Goal: Complete application form

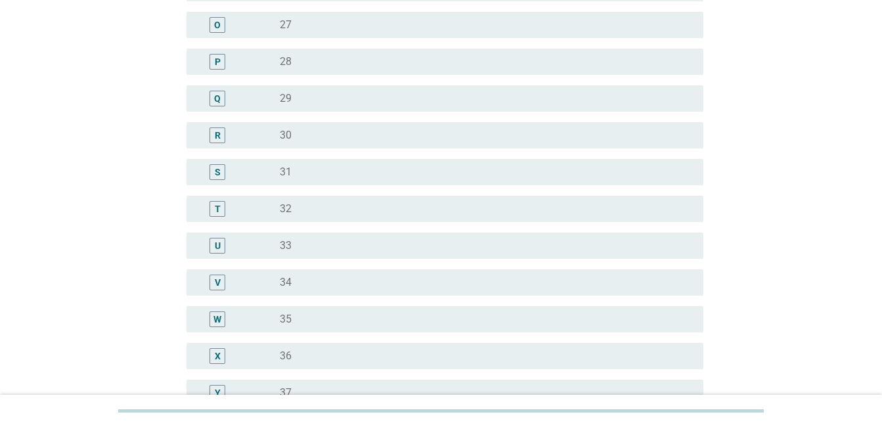
scroll to position [722, 0]
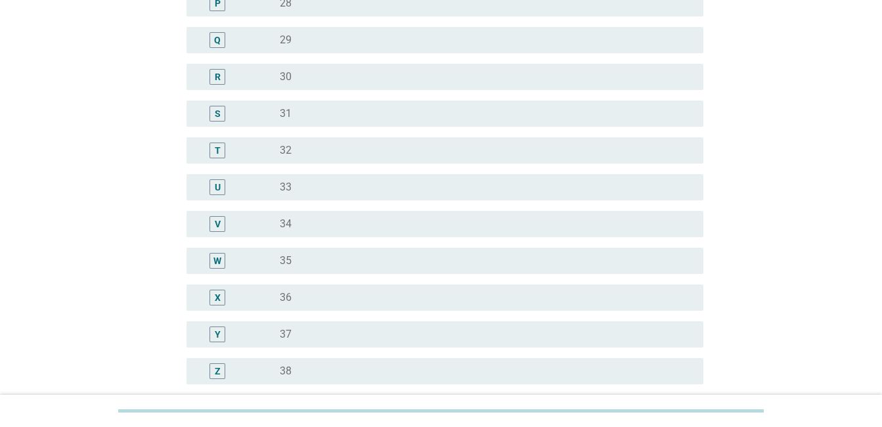
click at [276, 334] on div "Y" at bounding box center [238, 334] width 83 height 16
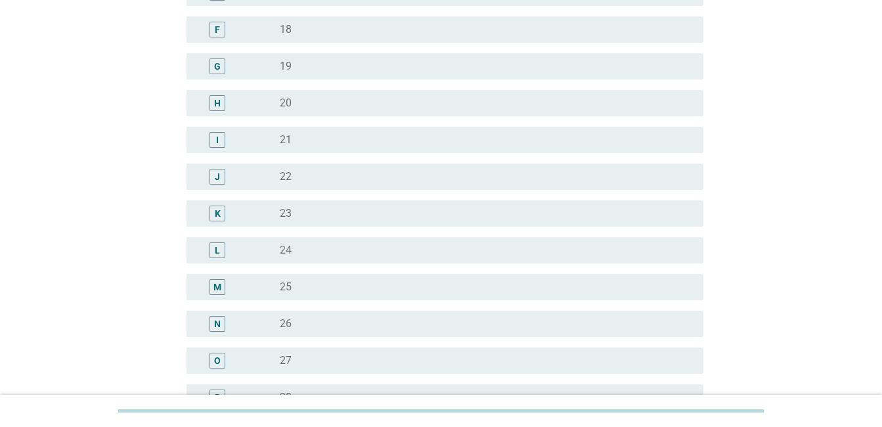
scroll to position [0, 0]
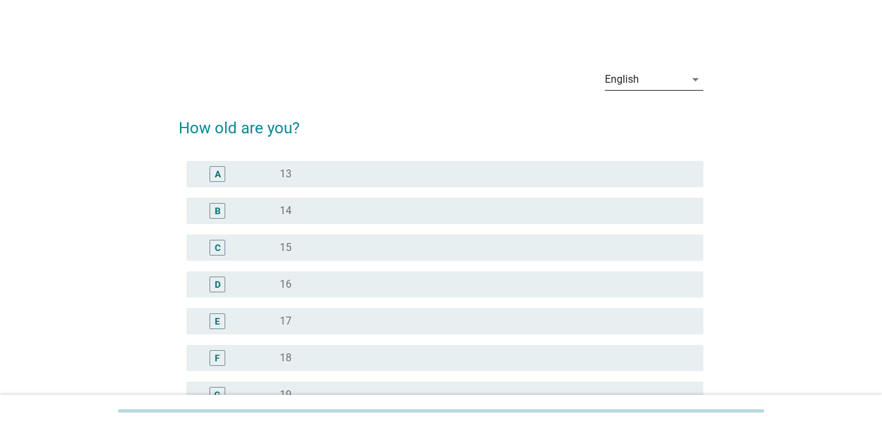
click at [657, 79] on div "English" at bounding box center [645, 79] width 80 height 21
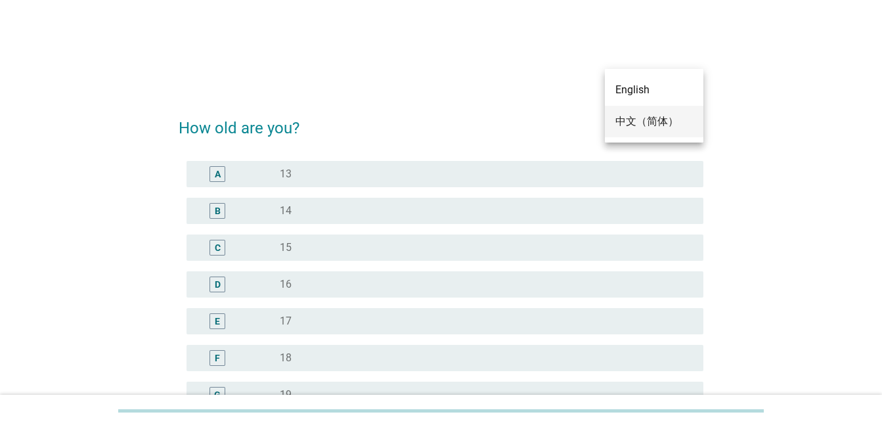
click at [645, 118] on div "中文（简体）" at bounding box center [653, 122] width 77 height 16
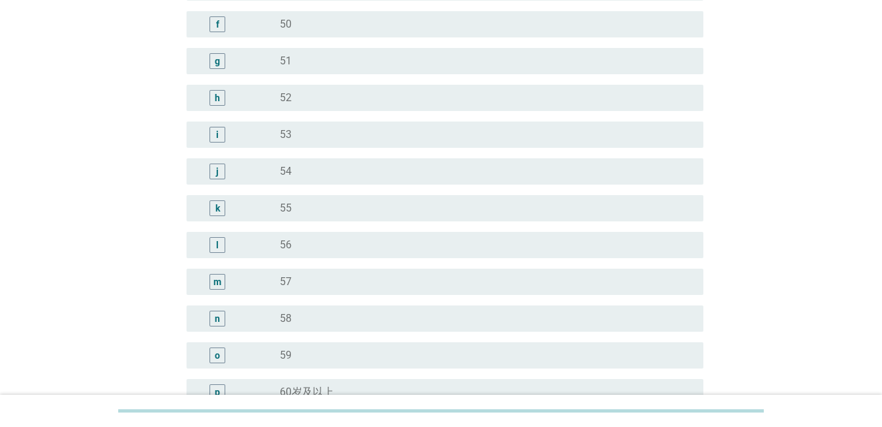
scroll to position [1657, 0]
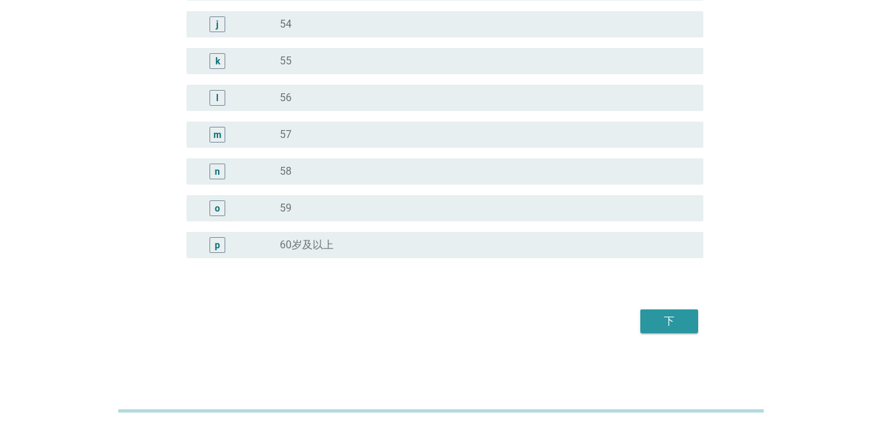
click at [667, 317] on div "下" at bounding box center [669, 321] width 37 height 16
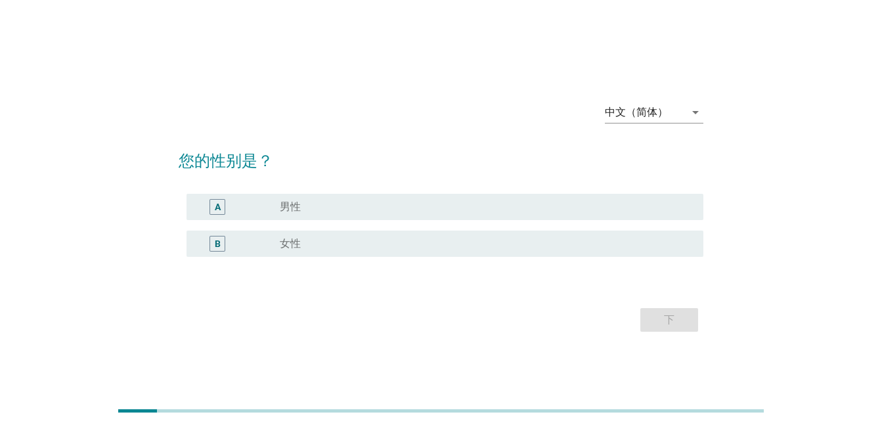
click at [275, 244] on div "B" at bounding box center [238, 244] width 83 height 16
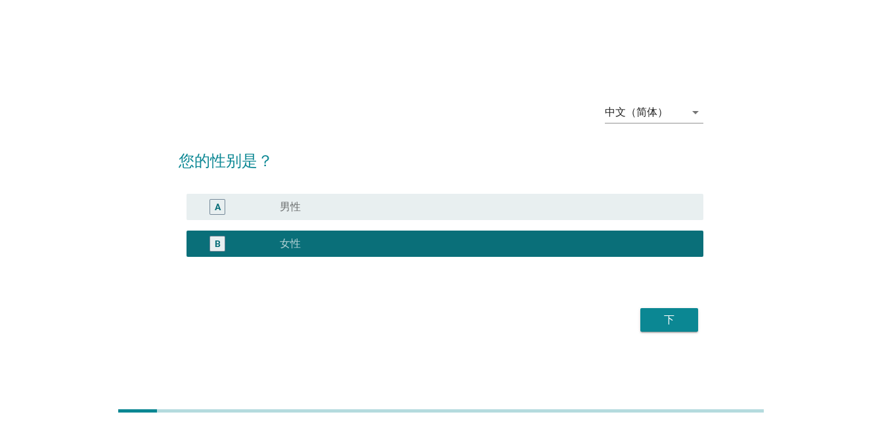
click at [676, 318] on div "下" at bounding box center [669, 320] width 37 height 16
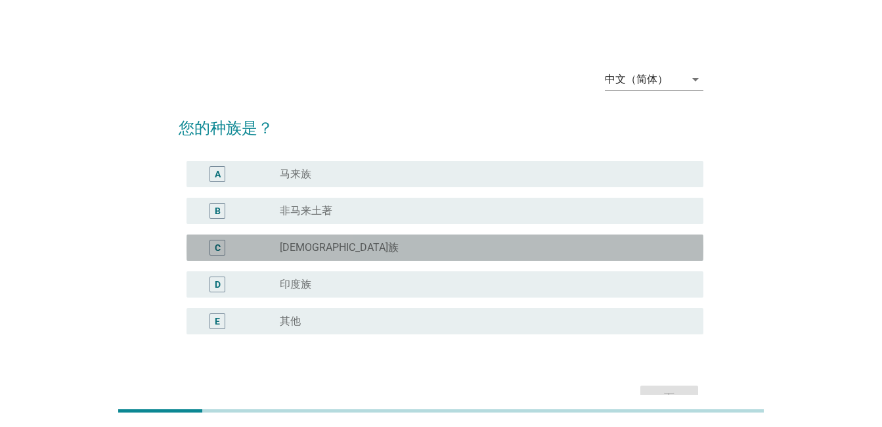
click at [295, 253] on label "[DEMOGRAPHIC_DATA]族" at bounding box center [339, 247] width 119 height 13
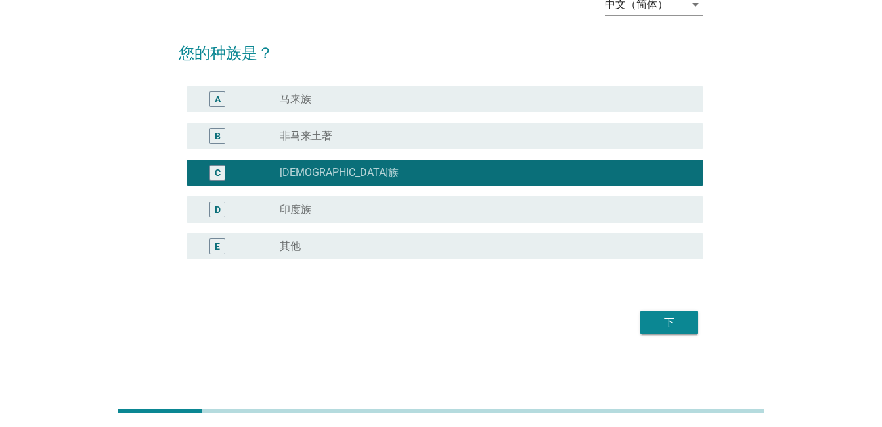
scroll to position [76, 0]
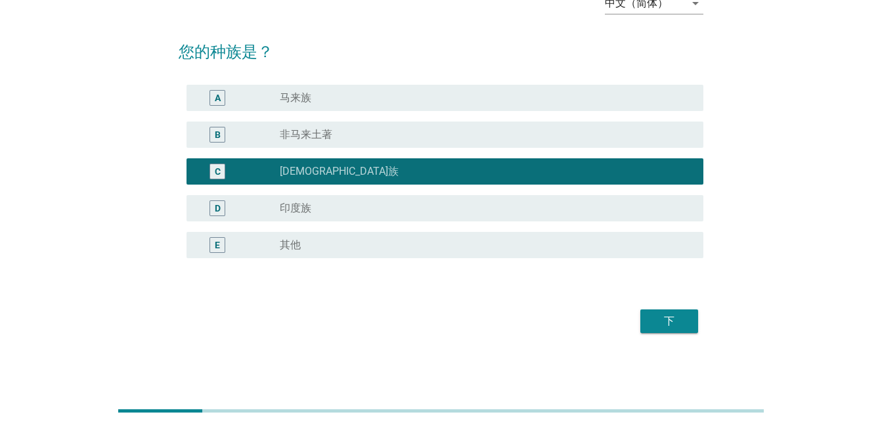
click at [662, 313] on div "下" at bounding box center [669, 321] width 37 height 16
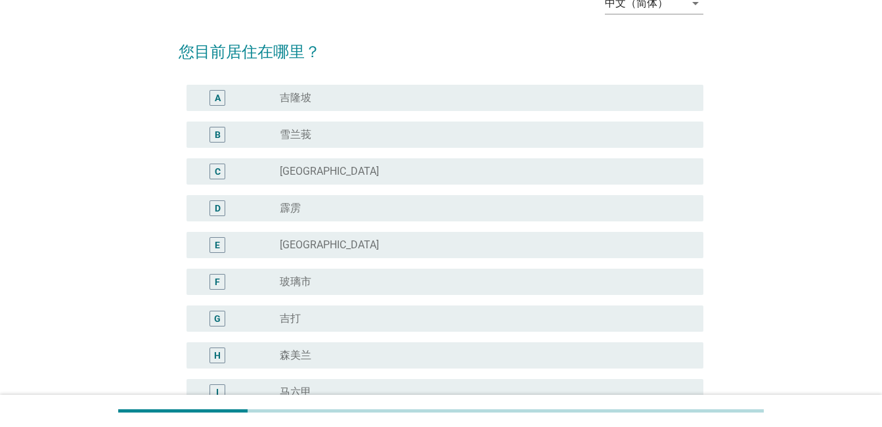
scroll to position [0, 0]
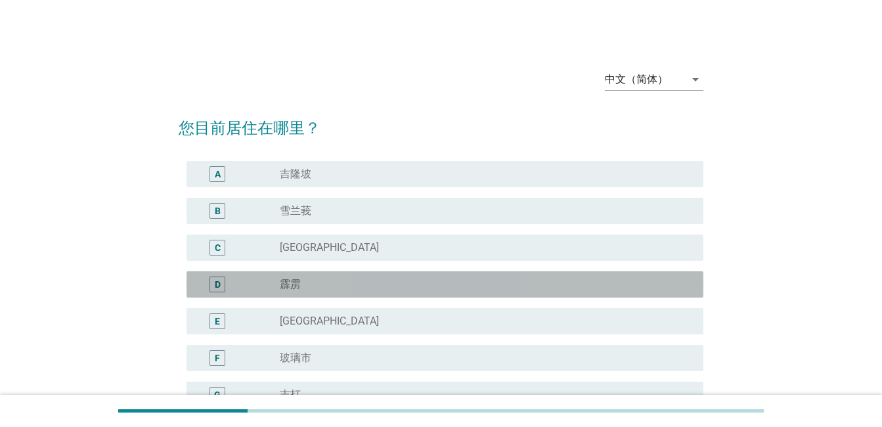
click at [293, 286] on label "霹雳" at bounding box center [290, 284] width 21 height 13
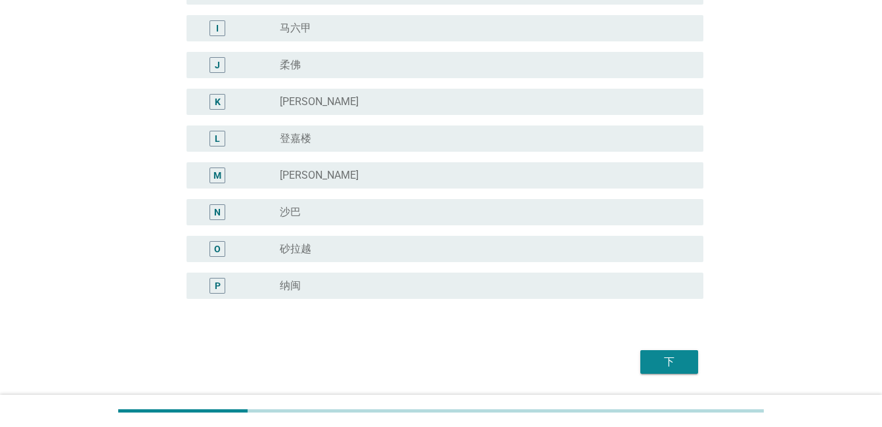
scroll to position [480, 0]
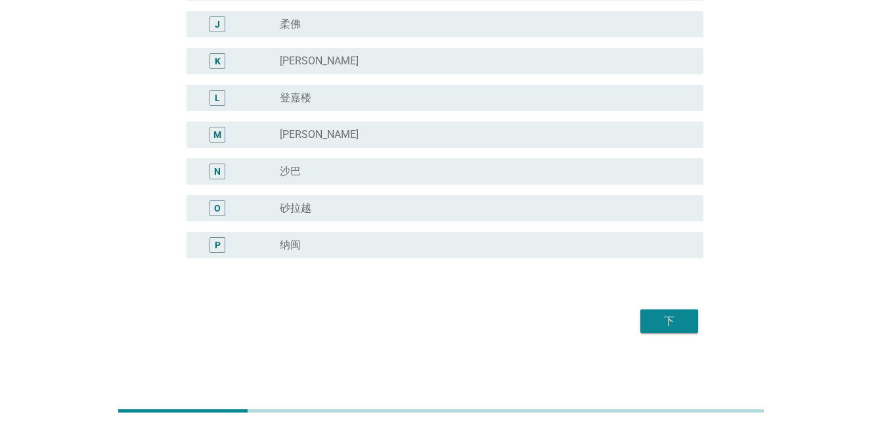
click at [660, 326] on div "下" at bounding box center [669, 321] width 37 height 16
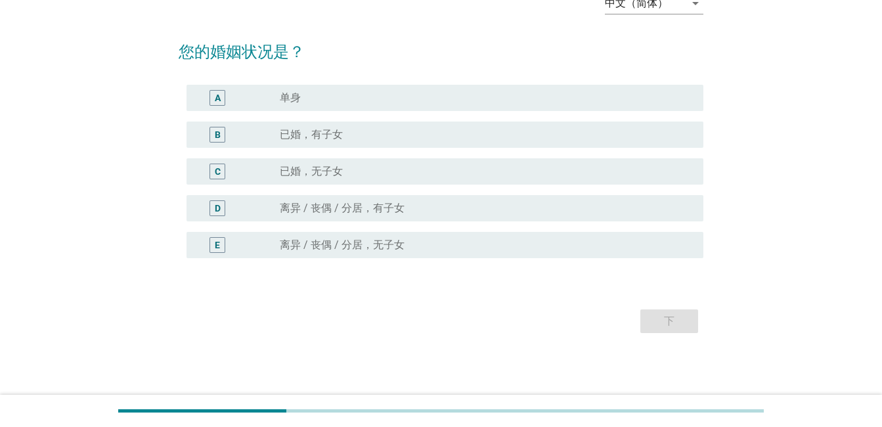
scroll to position [0, 0]
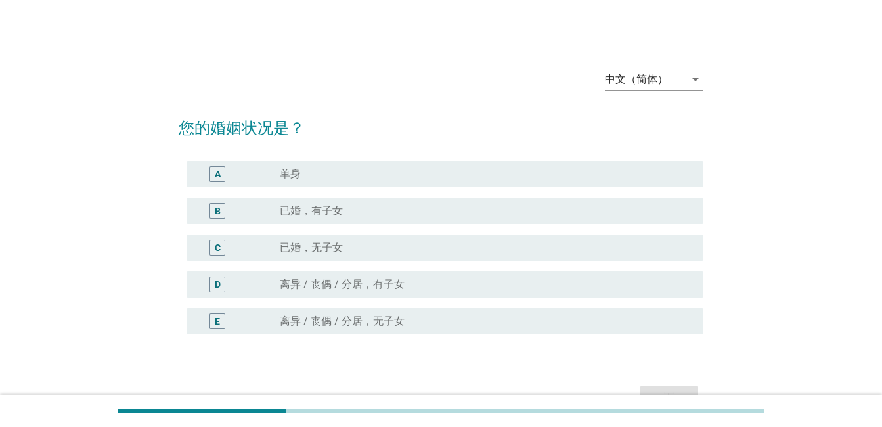
click at [304, 177] on div "radio_button_unchecked 单身" at bounding box center [481, 173] width 402 height 13
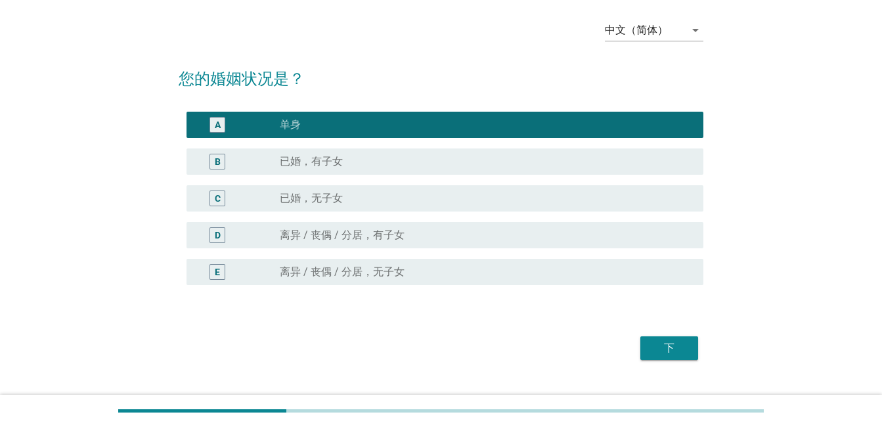
scroll to position [76, 0]
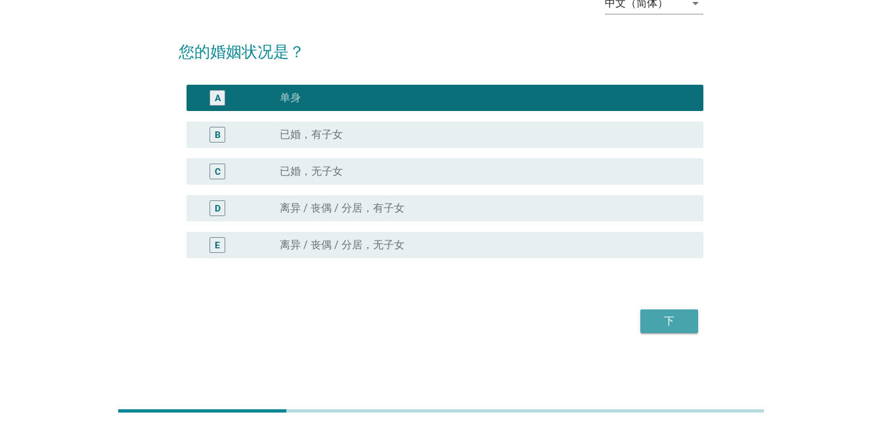
click at [657, 317] on div "下" at bounding box center [669, 321] width 37 height 16
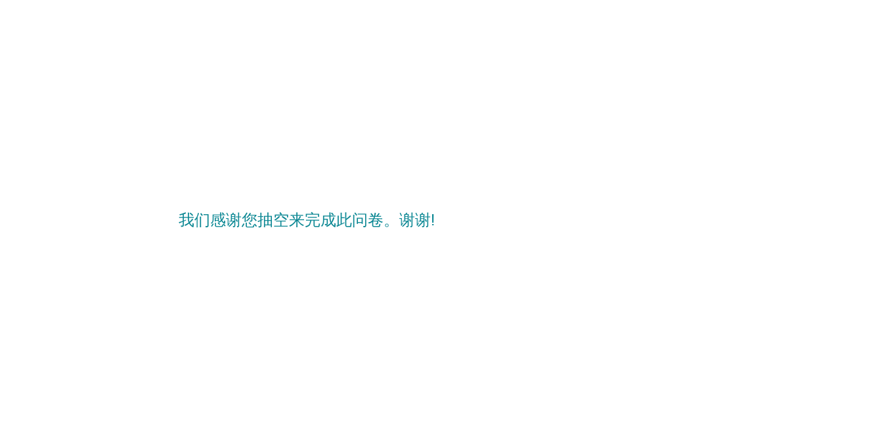
scroll to position [0, 0]
